Goal: Complete application form

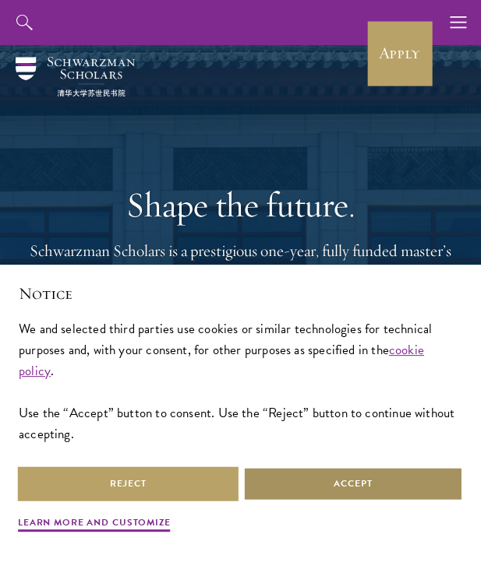
click at [303, 471] on button "Accept" at bounding box center [353, 484] width 220 height 35
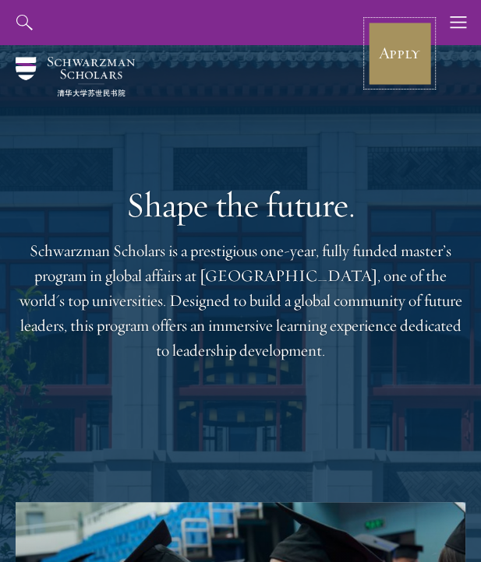
click at [412, 47] on link "Apply" at bounding box center [399, 53] width 65 height 65
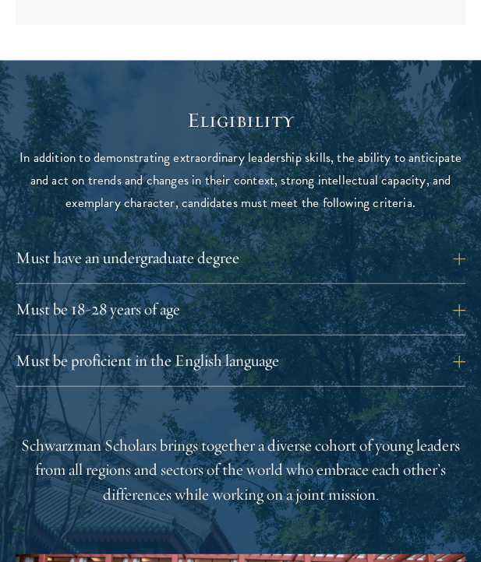
scroll to position [1436, 0]
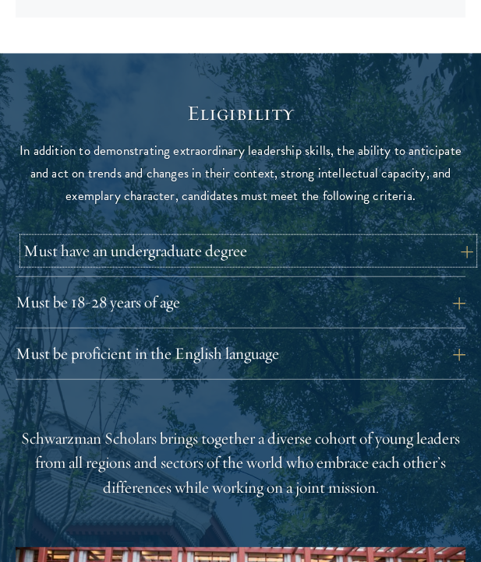
click at [460, 258] on button "Must have an undergraduate degree" at bounding box center [247, 251] width 449 height 26
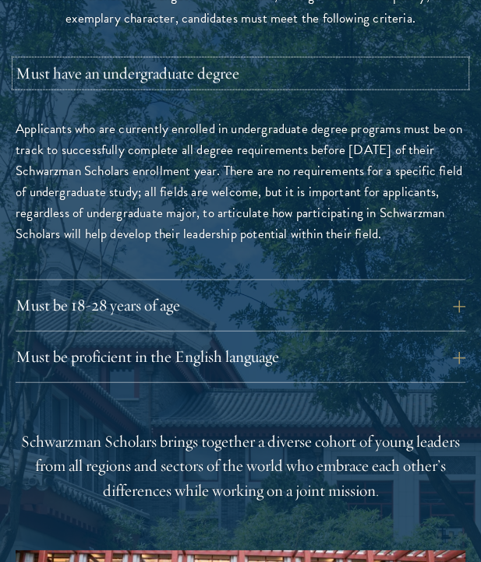
scroll to position [1617, 0]
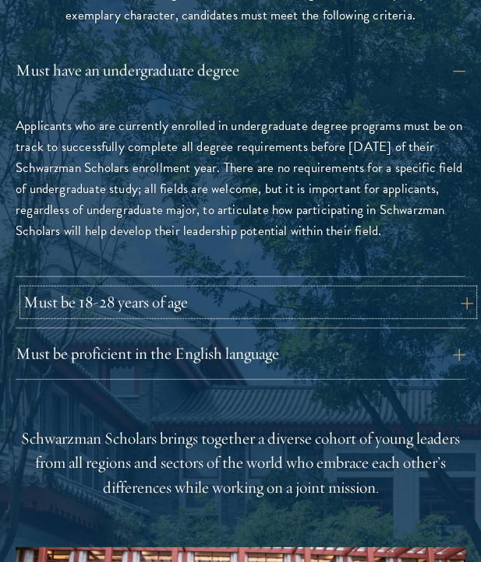
click at [450, 310] on button "Must be 18-28 years of age" at bounding box center [247, 303] width 449 height 26
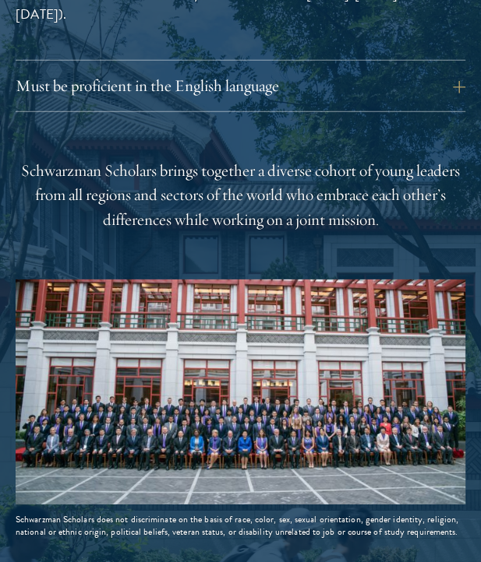
scroll to position [1823, 0]
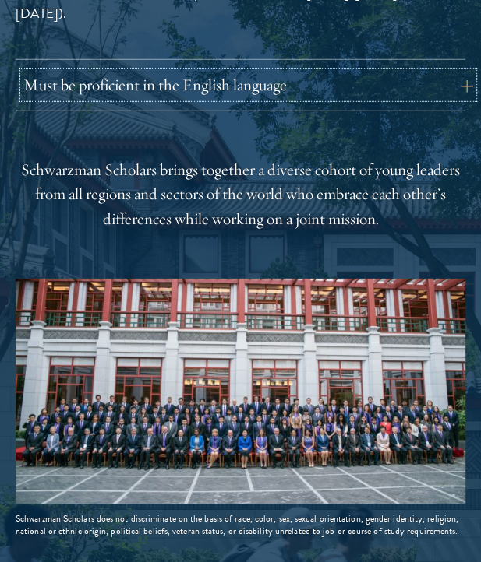
click at [446, 93] on button "Must be proficient in the English language" at bounding box center [247, 85] width 449 height 26
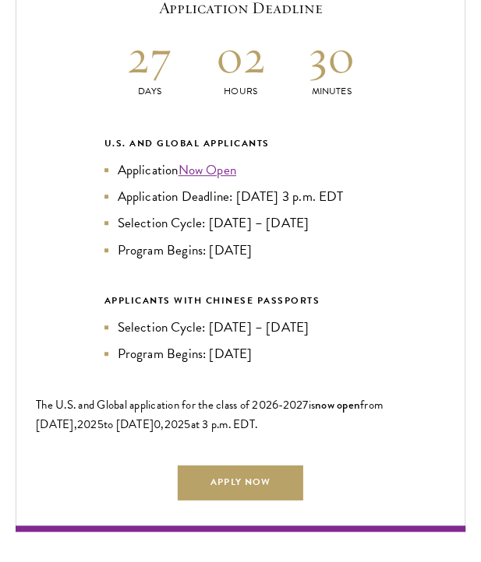
scroll to position [2751, 0]
